Goal: Task Accomplishment & Management: Manage account settings

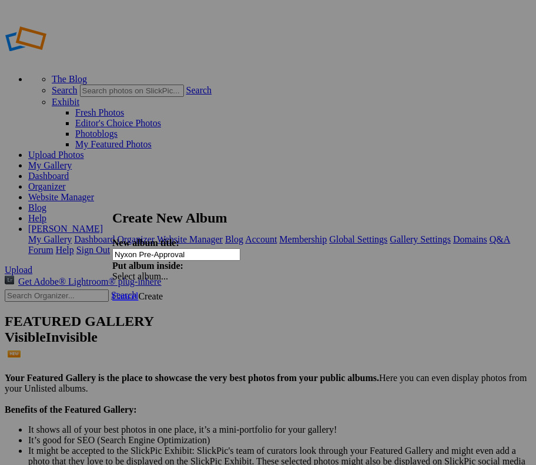
type input "Nyxon Pre-Approval"
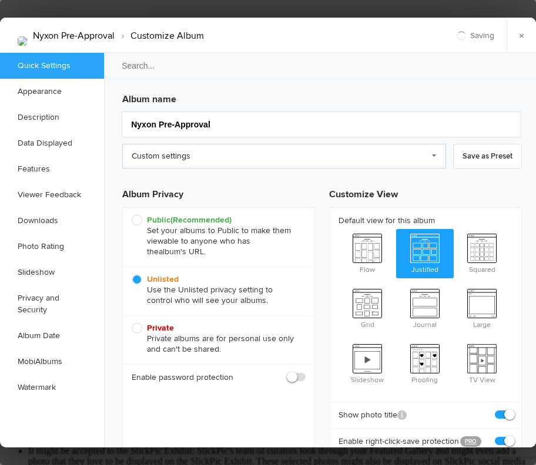
click at [234, 152] on link "Custom settings" at bounding box center [284, 156] width 324 height 25
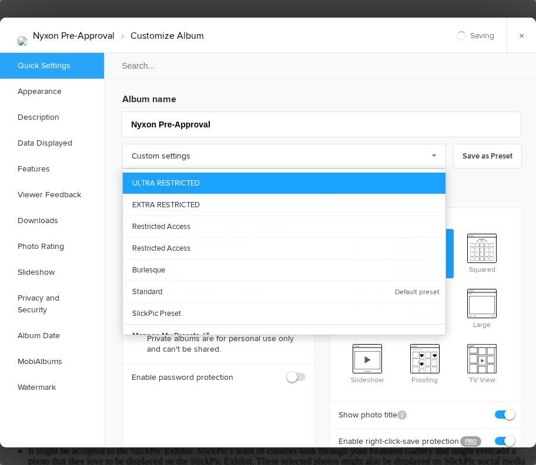
click at [191, 181] on link "ULTRA RESTRICTED" at bounding box center [284, 183] width 322 height 21
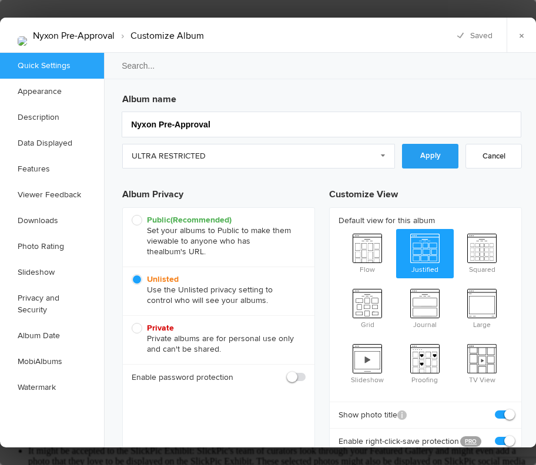
click at [440, 160] on link "Apply" at bounding box center [430, 156] width 56 height 25
checkbox input "false"
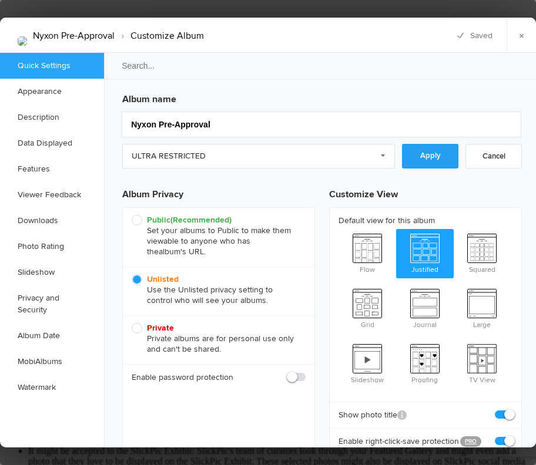
checkbox input "false"
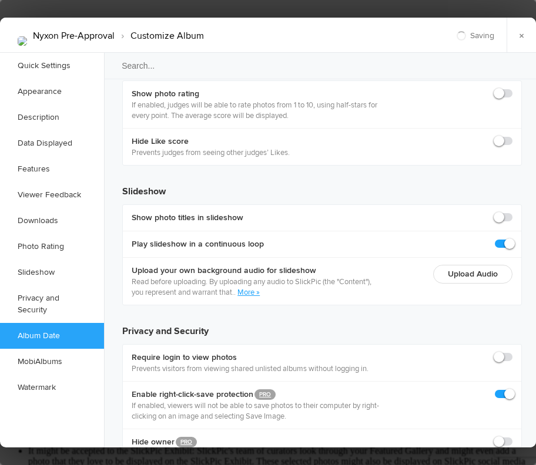
scroll to position [2588, 0]
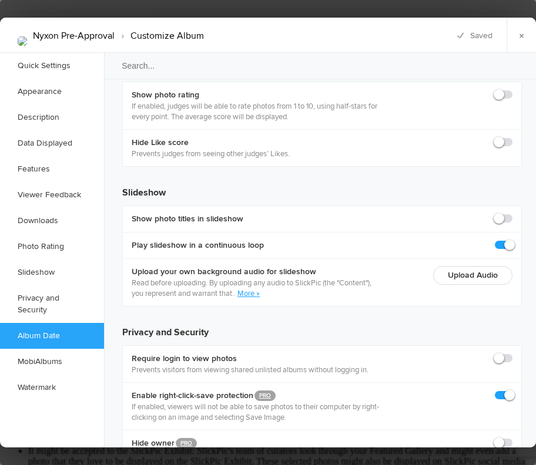
checkbox input "true"
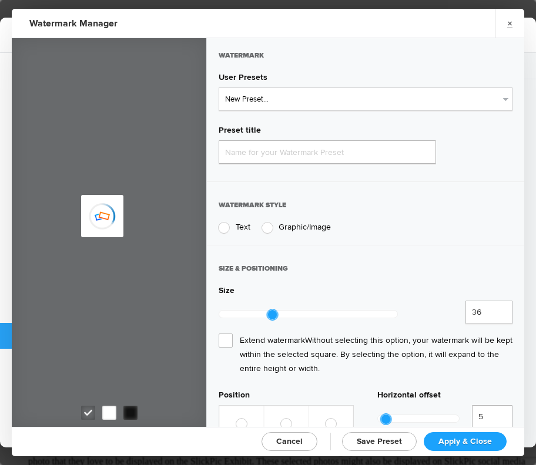
type input "Watermark-9/18/2025"
radio input "true"
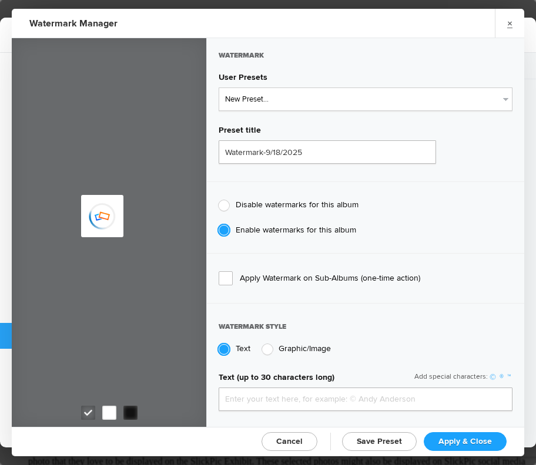
type input "genitophoto"
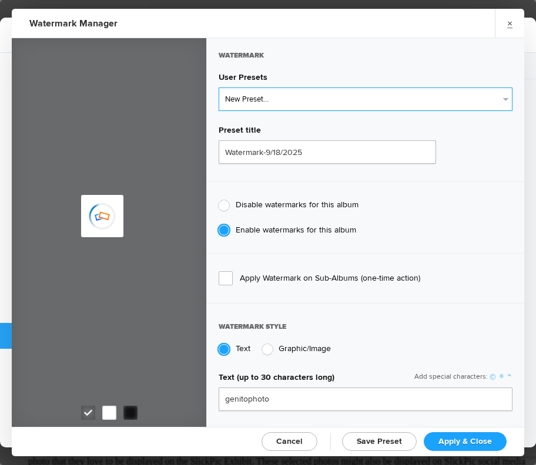
type input "Watermark-8/13/2022"
type input "0.13"
type input "89"
radio input "true"
radio input "false"
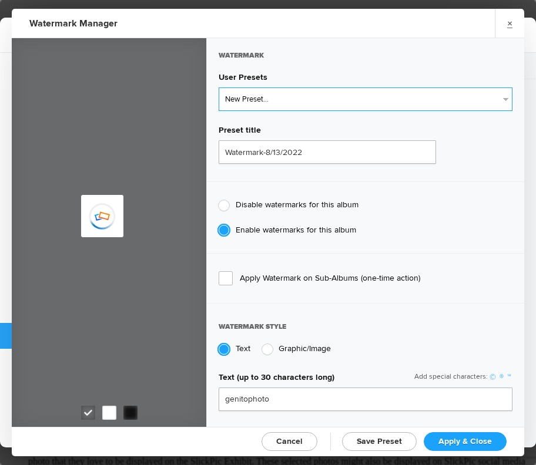
select select "2: Object"
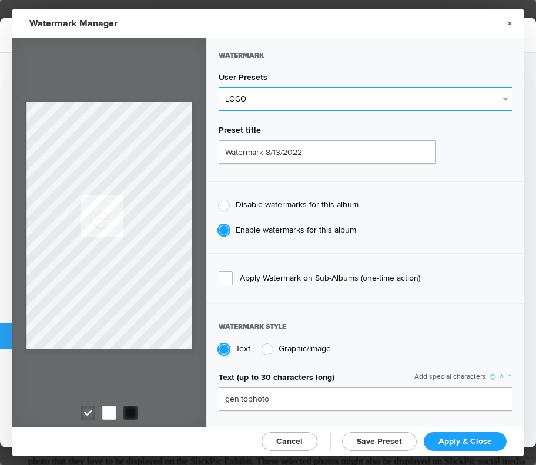
type input "LOGO"
radio input "false"
radio input "true"
type input "0.1"
type input "92"
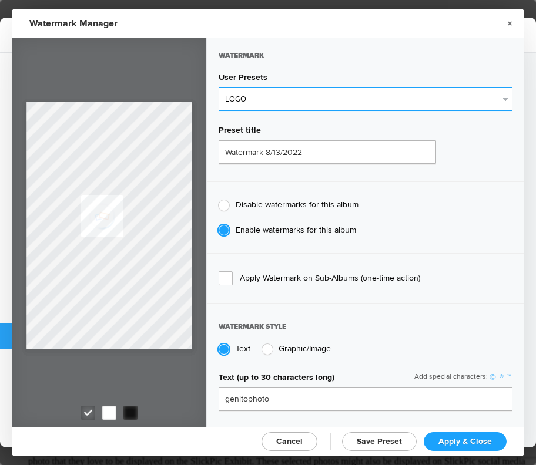
type input "0"
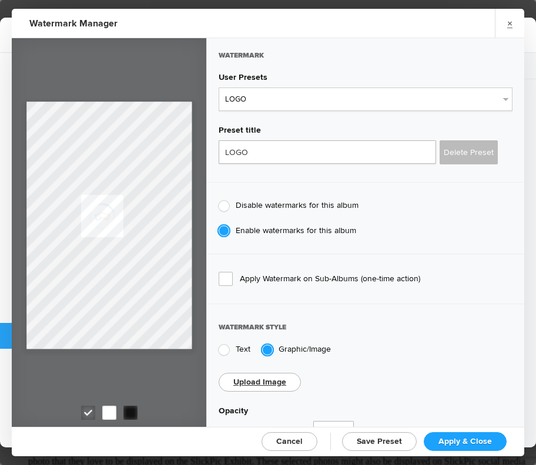
click at [461, 440] on span "Apply & Close" at bounding box center [464, 441] width 53 height 10
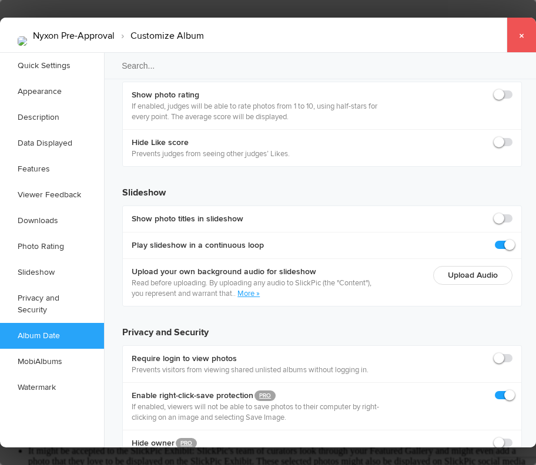
click at [525, 39] on link "×" at bounding box center [520, 35] width 29 height 35
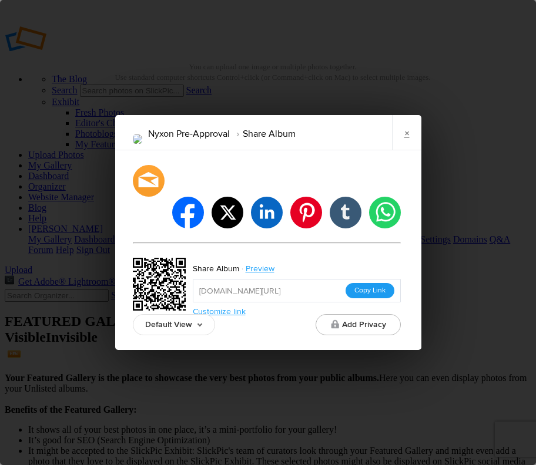
click at [363, 283] on button "Copy Link" at bounding box center [369, 290] width 49 height 15
